Goal: Find specific page/section: Find specific page/section

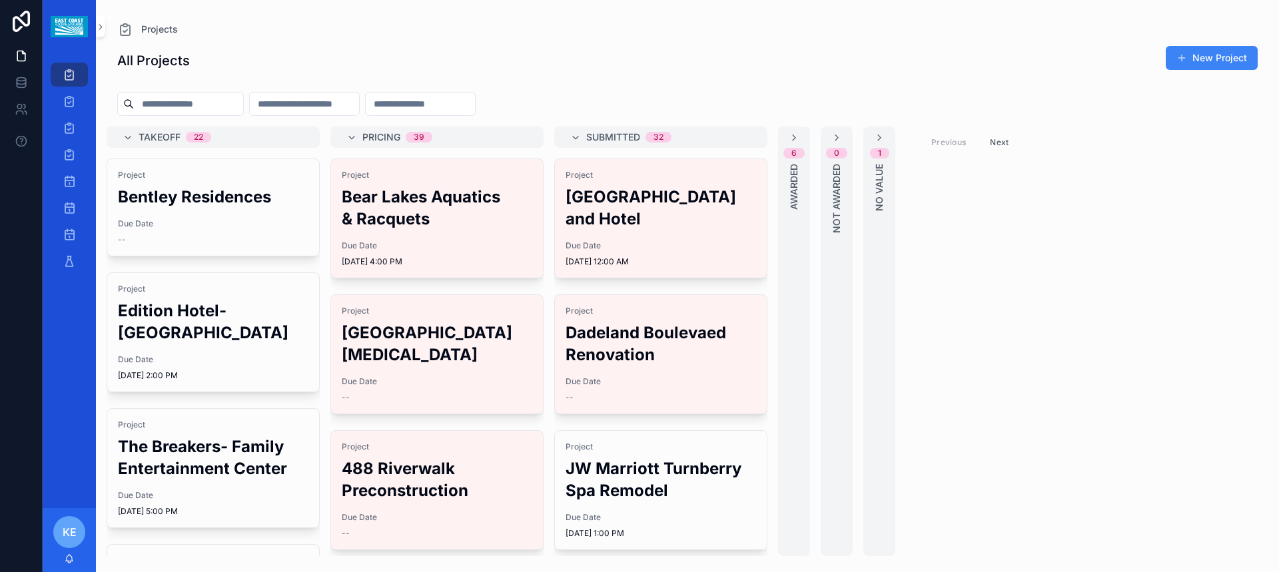
click at [200, 206] on h2 "Bentley Residences" at bounding box center [213, 197] width 190 height 22
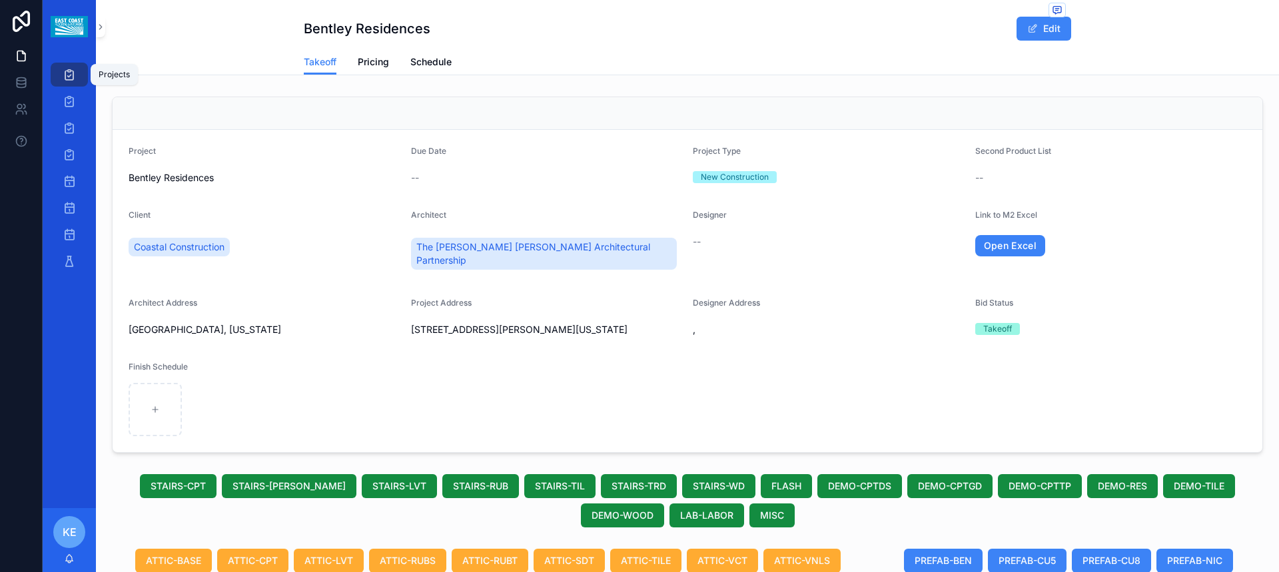
click at [69, 80] on icon "scrollable content" at bounding box center [69, 74] width 13 height 13
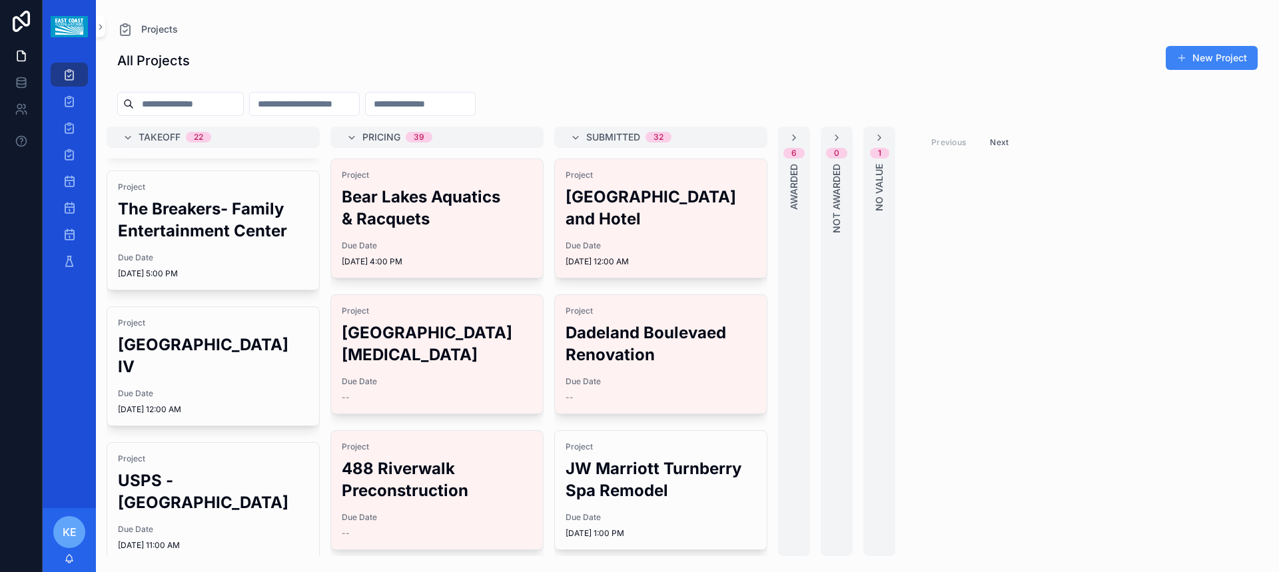
scroll to position [266, 0]
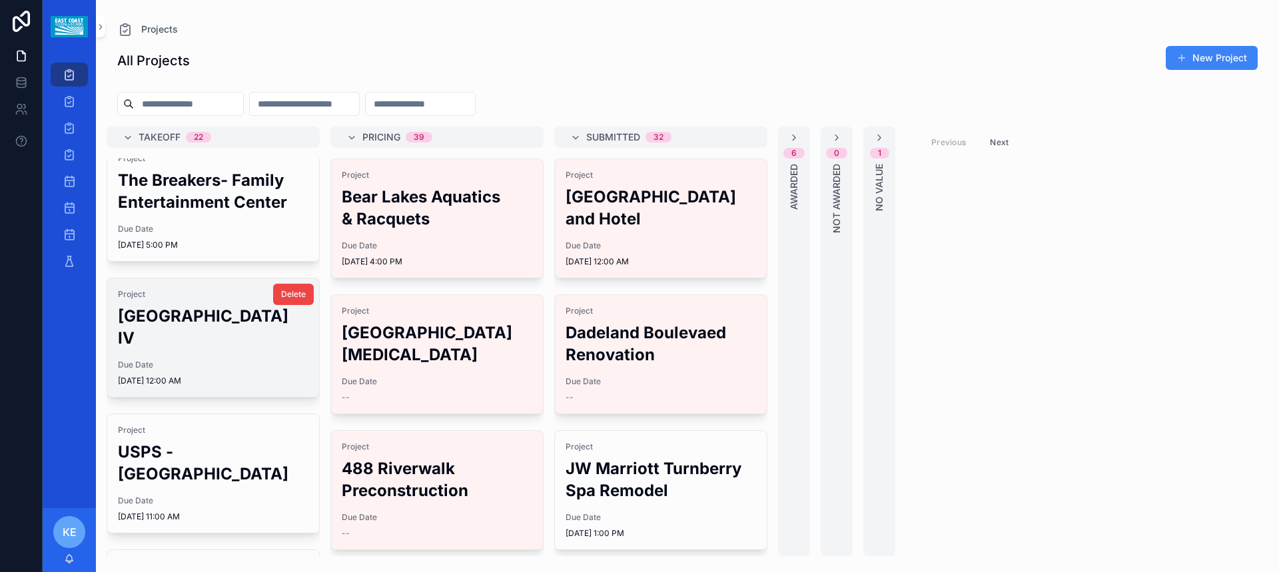
click at [198, 305] on h2 "[GEOGRAPHIC_DATA] IV" at bounding box center [213, 327] width 190 height 44
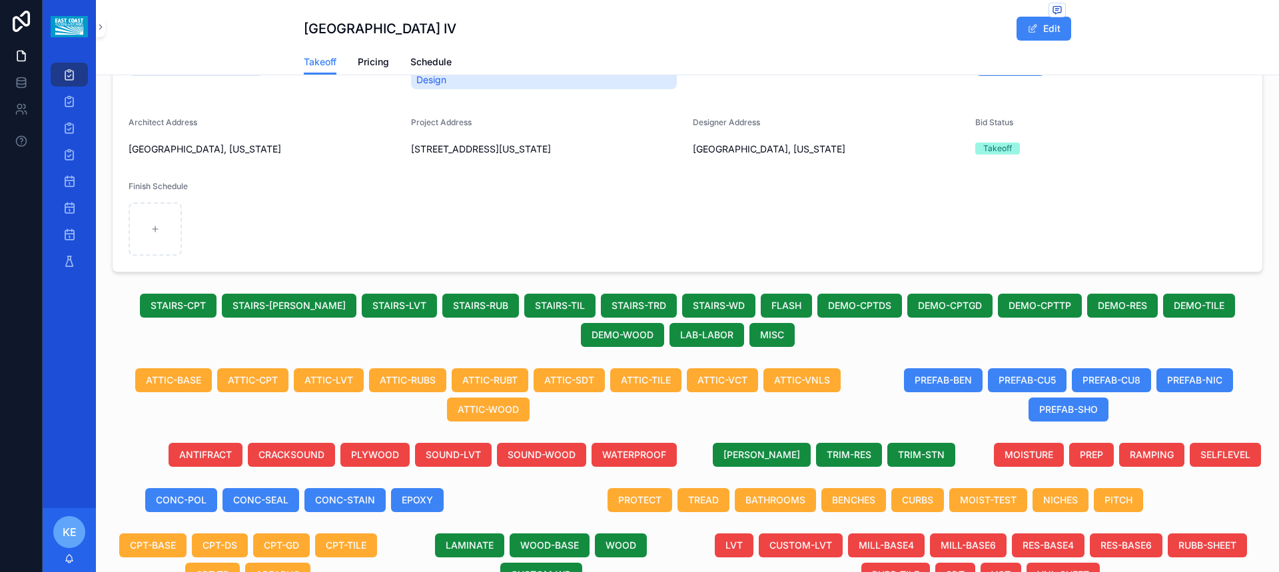
scroll to position [200, 0]
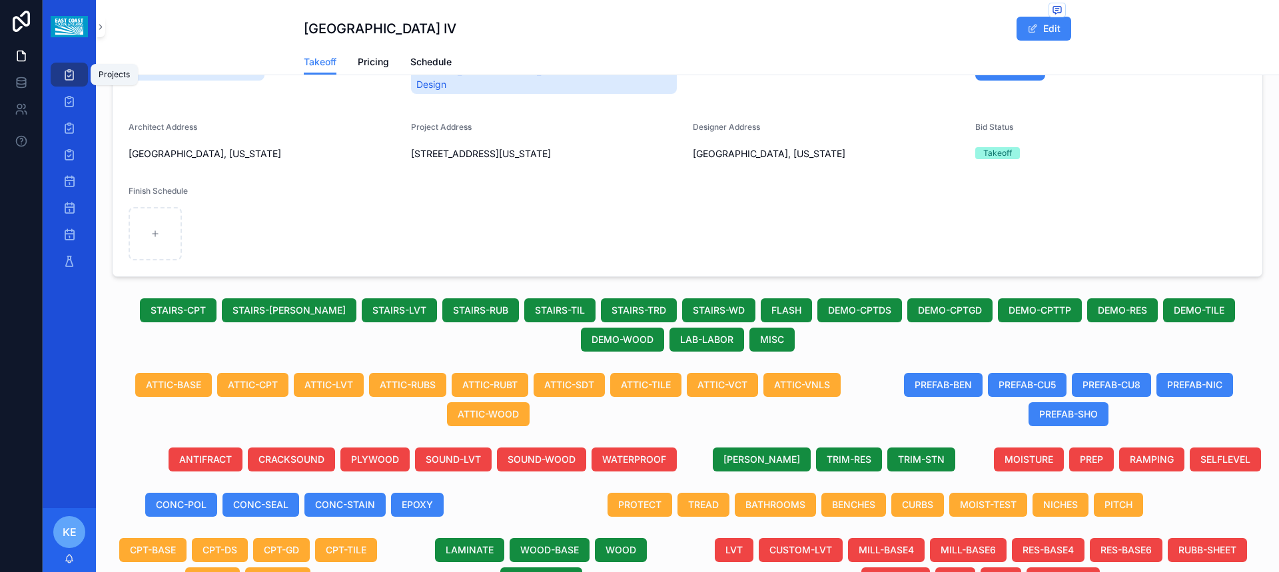
click at [77, 77] on div "Projects" at bounding box center [69, 74] width 21 height 21
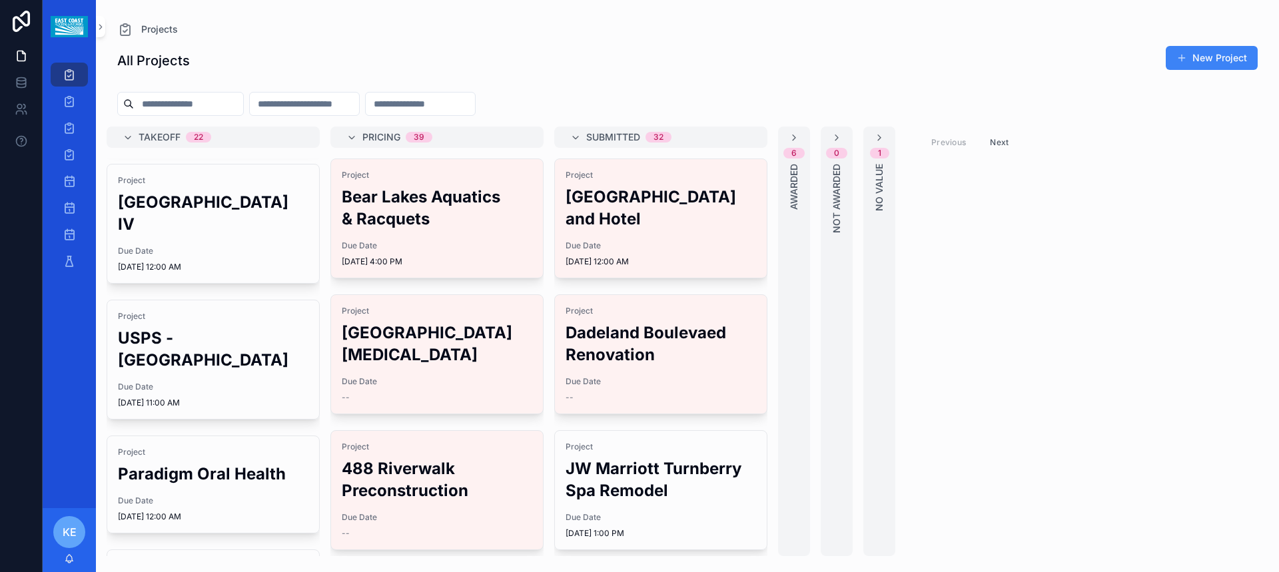
scroll to position [400, 0]
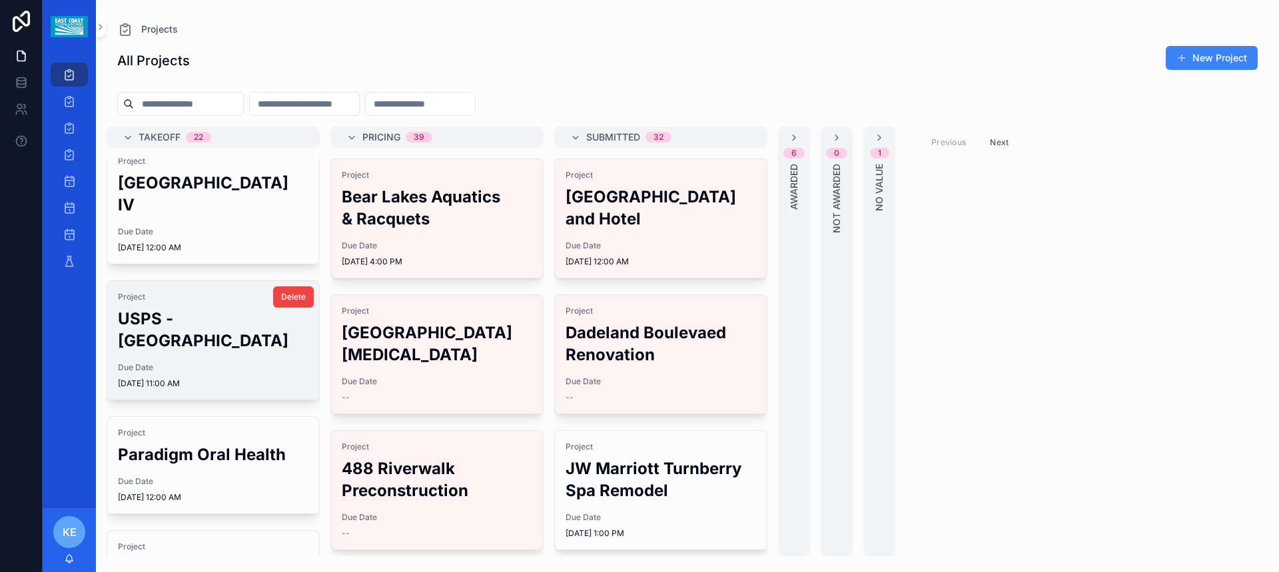
click at [159, 324] on h2 "USPS - [GEOGRAPHIC_DATA]" at bounding box center [213, 330] width 190 height 44
